Goal: Find specific page/section: Find specific page/section

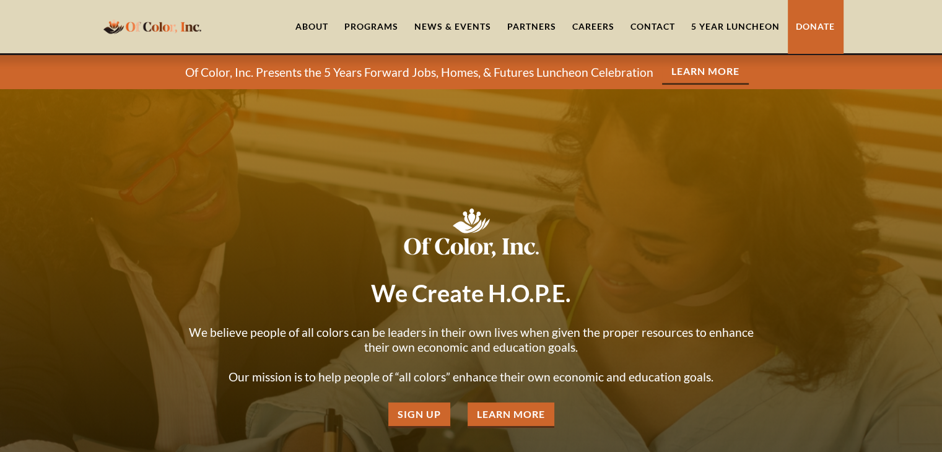
click at [584, 21] on link "Careers" at bounding box center [593, 26] width 58 height 53
